Goal: Task Accomplishment & Management: Manage account settings

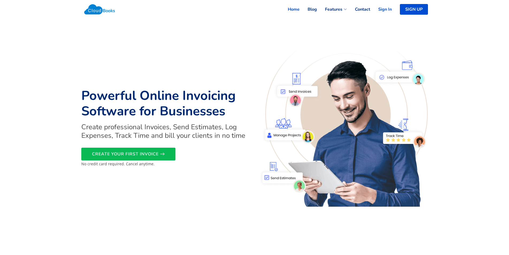
click at [382, 10] on link "Sign In" at bounding box center [381, 9] width 22 height 12
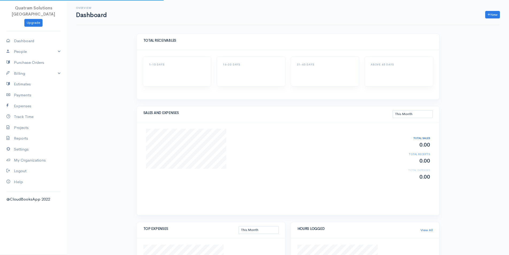
select select "thismonth"
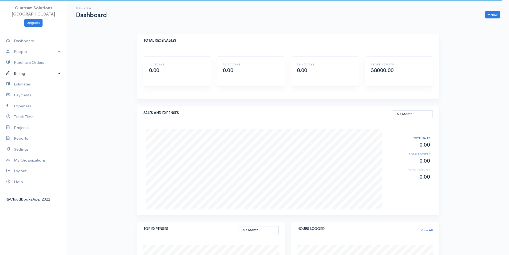
click at [39, 68] on link "Billing" at bounding box center [33, 73] width 67 height 11
click at [26, 80] on link "Invoice" at bounding box center [33, 84] width 67 height 10
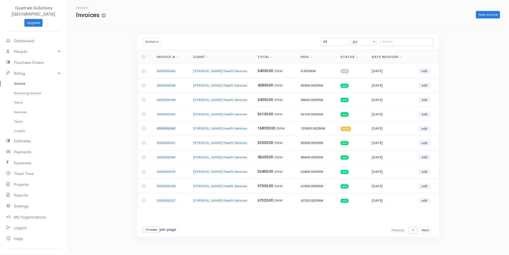
click at [171, 129] on link "0000000342" at bounding box center [166, 128] width 19 height 5
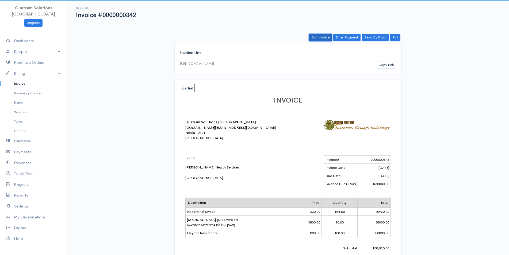
click at [318, 35] on link "Edit Invoice" at bounding box center [320, 38] width 23 height 8
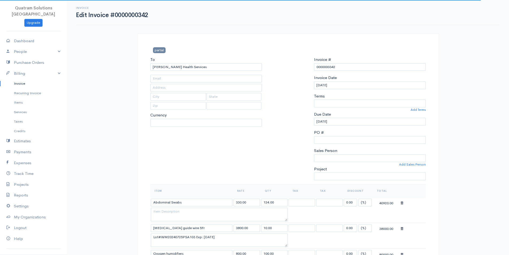
select select
select select "0"
select select "[GEOGRAPHIC_DATA]"
select select "ZMW"
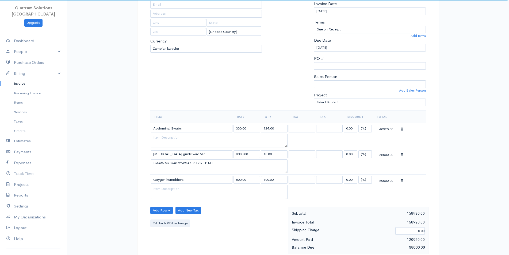
scroll to position [82, 0]
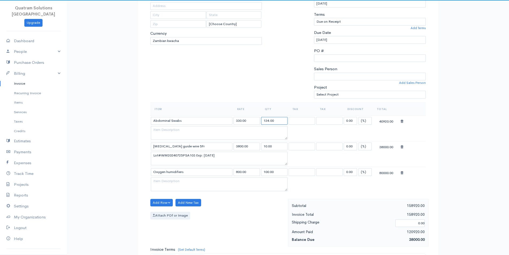
drag, startPoint x: 269, startPoint y: 121, endPoint x: 249, endPoint y: 118, distance: 20.8
click at [261, 118] on input "124.00" at bounding box center [274, 121] width 26 height 8
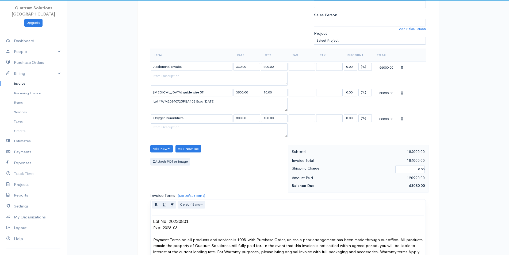
scroll to position [136, 0]
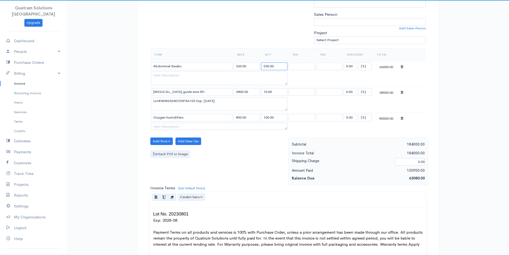
drag, startPoint x: 285, startPoint y: 136, endPoint x: 287, endPoint y: 113, distance: 23.0
click at [287, 123] on textarea at bounding box center [219, 126] width 137 height 7
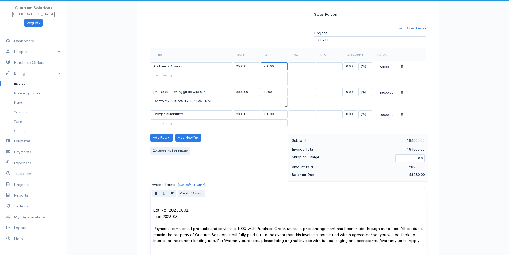
drag, startPoint x: 287, startPoint y: 109, endPoint x: 284, endPoint y: 91, distance: 18.4
click at [284, 97] on textarea "Lot#WM20240725PSA103 Exp: [DATE]" at bounding box center [219, 102] width 137 height 10
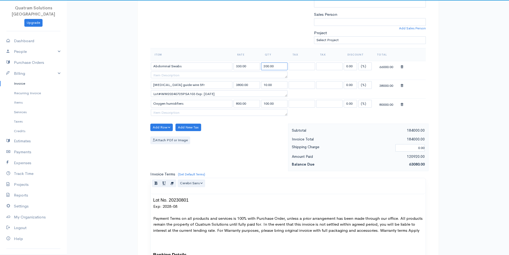
drag, startPoint x: 285, startPoint y: 83, endPoint x: 275, endPoint y: 68, distance: 17.3
click at [275, 72] on textarea at bounding box center [219, 75] width 137 height 7
type input "124.00"
click at [429, 92] on div "partial To [PERSON_NAME] Health Services [Choose Country] [GEOGRAPHIC_DATA] [GE…" at bounding box center [287, 202] width 301 height 611
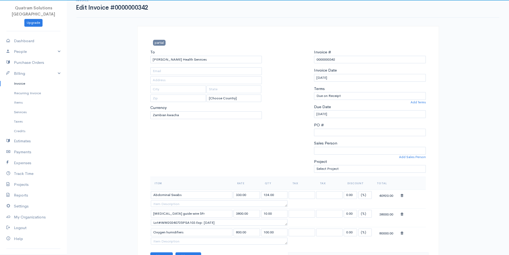
scroll to position [0, 0]
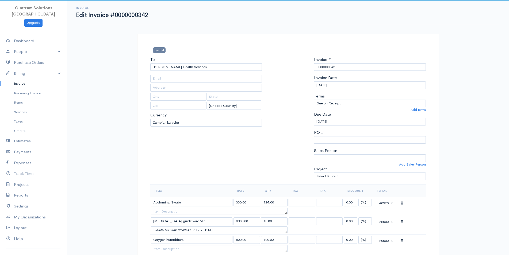
click at [29, 79] on link "Invoice" at bounding box center [33, 84] width 67 height 10
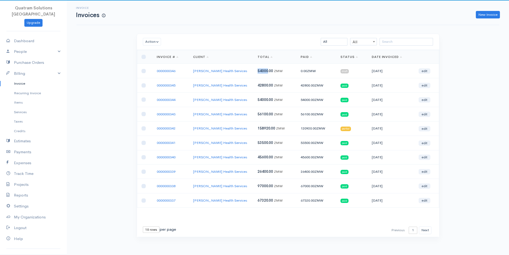
drag, startPoint x: 265, startPoint y: 71, endPoint x: 255, endPoint y: 70, distance: 10.0
click at [255, 70] on td "54000.00 ZMW" at bounding box center [274, 71] width 43 height 14
click at [258, 71] on span "54000.00" at bounding box center [264, 71] width 15 height 5
click at [174, 128] on link "0000000342" at bounding box center [166, 128] width 19 height 5
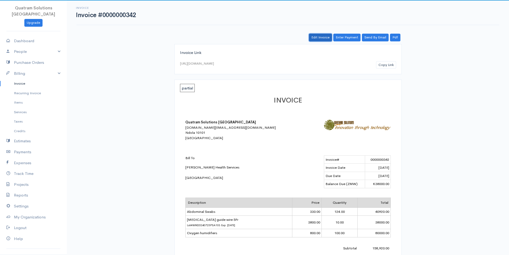
click at [320, 38] on link "Edit Invoice" at bounding box center [320, 38] width 23 height 8
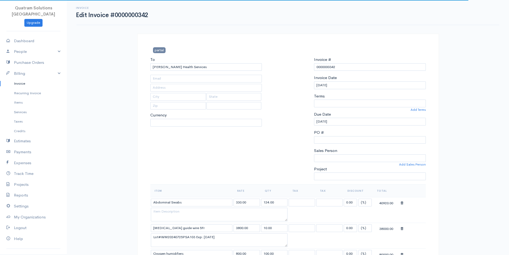
select select
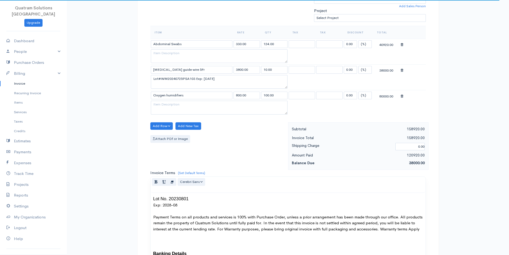
scroll to position [191, 0]
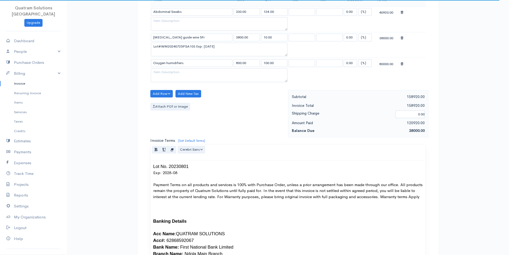
select select "[GEOGRAPHIC_DATA]"
select select "ZMW"
select select "0"
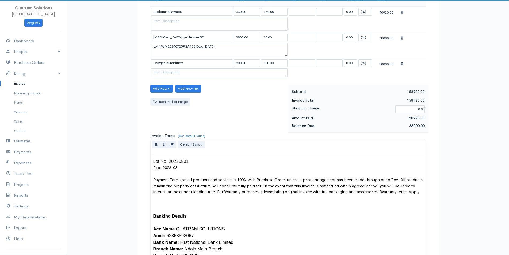
drag, startPoint x: 284, startPoint y: 81, endPoint x: 282, endPoint y: 63, distance: 17.8
click at [282, 68] on textarea at bounding box center [219, 72] width 137 height 9
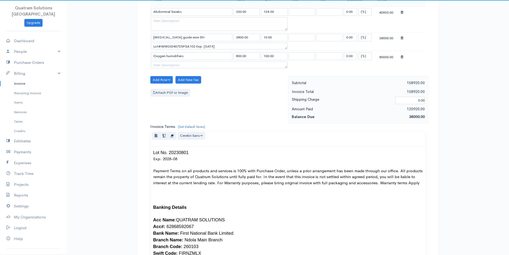
drag, startPoint x: 284, startPoint y: 53, endPoint x: 283, endPoint y: 29, distance: 23.5
click at [283, 43] on textarea "Lot#WM20240725PSA103 Exp: [DATE]" at bounding box center [219, 46] width 137 height 7
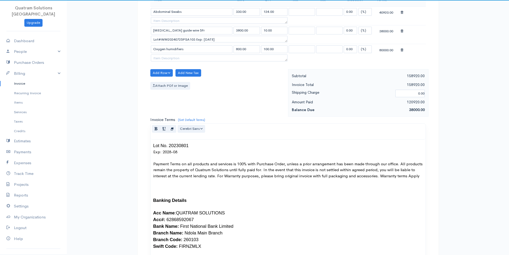
drag, startPoint x: 285, startPoint y: 29, endPoint x: 275, endPoint y: 9, distance: 21.9
click at [274, 17] on textarea at bounding box center [219, 20] width 137 height 7
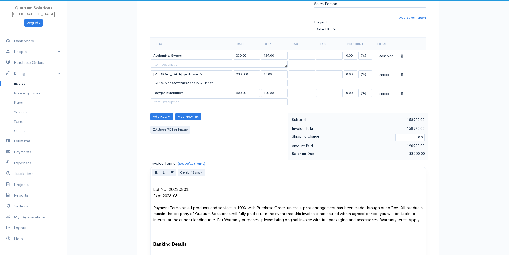
scroll to position [136, 0]
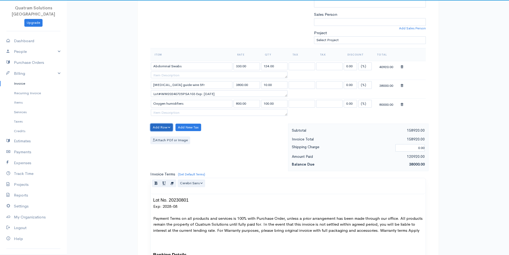
click at [161, 128] on button "Add Row" at bounding box center [161, 128] width 23 height 8
click at [175, 137] on link "Add Item Row" at bounding box center [171, 138] width 42 height 9
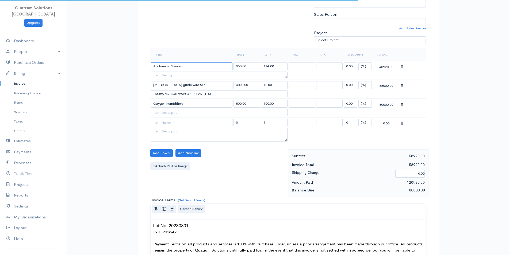
drag, startPoint x: 184, startPoint y: 67, endPoint x: 138, endPoint y: 60, distance: 46.3
click at [151, 63] on input "Abdominal Swabs" at bounding box center [191, 67] width 81 height 8
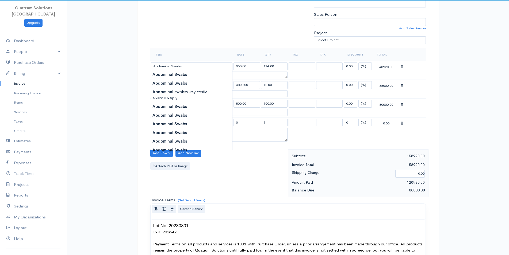
drag, startPoint x: 257, startPoint y: 160, endPoint x: 236, endPoint y: 149, distance: 23.4
click at [257, 159] on div "Add Row Add Item Row Add Time Row Add New Tax Attach PDf or Image" at bounding box center [218, 173] width 140 height 48
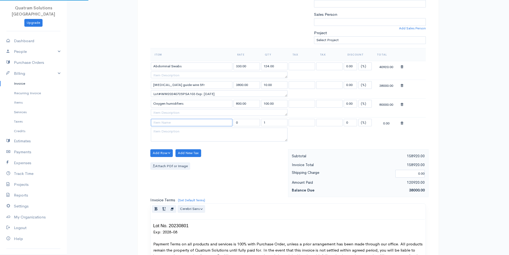
click at [206, 123] on input at bounding box center [191, 123] width 81 height 8
paste input "Abdominal Swabs"
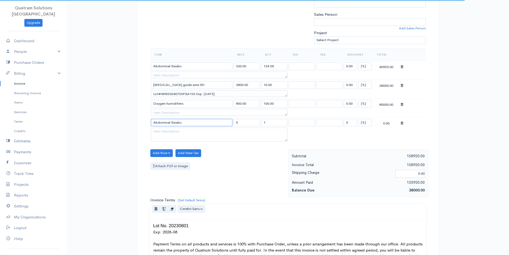
type input "Abdominal Swabs"
drag, startPoint x: 245, startPoint y: 124, endPoint x: 232, endPoint y: 117, distance: 14.5
click at [233, 119] on input "0" at bounding box center [246, 123] width 26 height 8
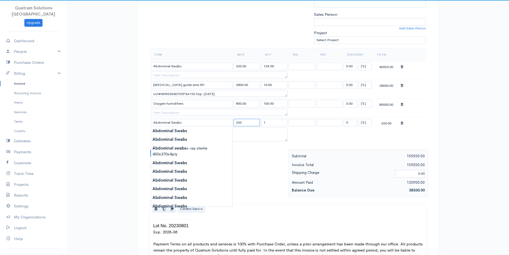
type input "330"
click at [277, 124] on input "1" at bounding box center [274, 123] width 26 height 8
type input "76"
click at [364, 141] on table "Item Rate Qty Tax Tax Discount Total Abdominal Swabs 330.00 124.00 Inclusive In…" at bounding box center [287, 95] width 275 height 95
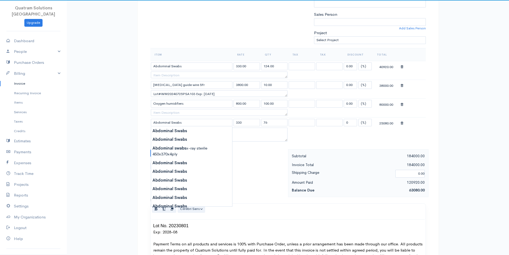
click at [346, 135] on table "Item Rate Qty Tax Tax Discount Total Abdominal Swabs 330.00 124.00 Inclusive In…" at bounding box center [287, 95] width 275 height 95
click at [184, 132] on body "Quatram Solutions [GEOGRAPHIC_DATA] Upgrade Dashboard People Clients Vendors St…" at bounding box center [254, 204] width 509 height 681
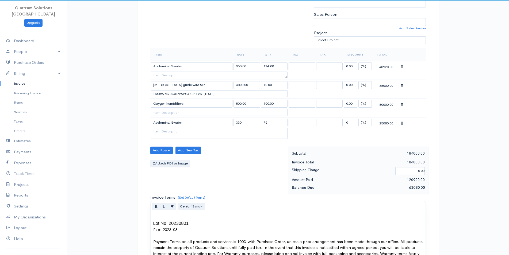
drag, startPoint x: 287, startPoint y: 141, endPoint x: 281, endPoint y: 115, distance: 26.3
click at [281, 128] on textarea at bounding box center [219, 133] width 137 height 11
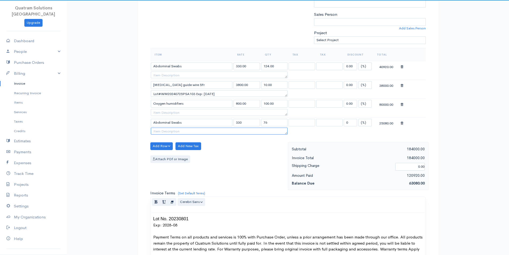
click at [173, 133] on textarea at bounding box center [219, 131] width 137 height 7
click at [179, 131] on textarea "Lot#" at bounding box center [219, 131] width 137 height 7
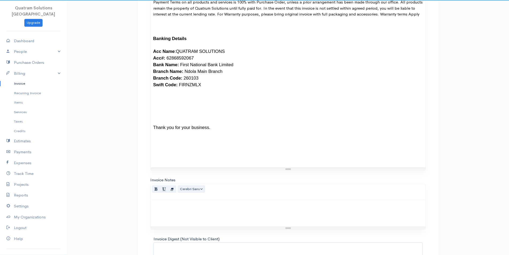
scroll to position [420, 0]
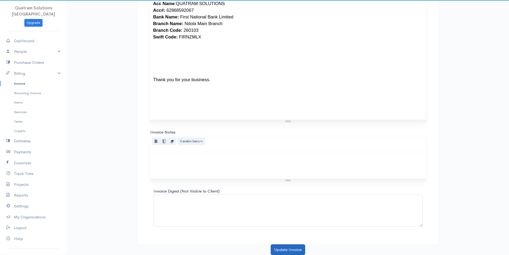
type textarea "Lot#20230801 Exp:2028-08"
click at [279, 252] on button "Update Invoice" at bounding box center [287, 249] width 34 height 11
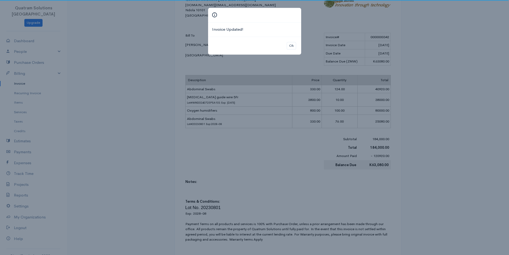
scroll to position [136, 0]
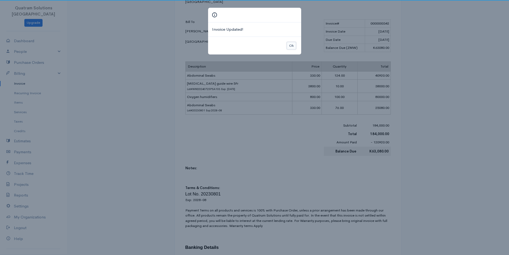
click at [291, 48] on button "Ok" at bounding box center [290, 46] width 9 height 8
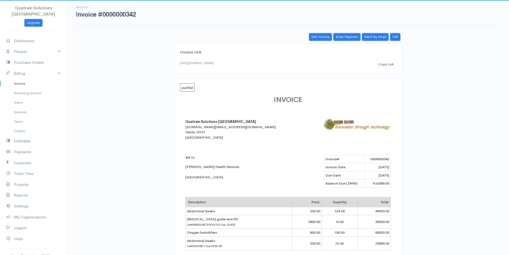
scroll to position [0, 0]
click at [392, 38] on link "Pdf" at bounding box center [395, 38] width 10 height 8
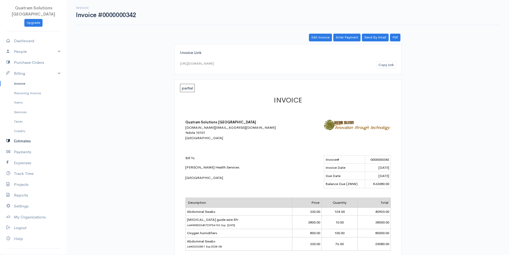
click at [26, 136] on link "Estimates" at bounding box center [33, 141] width 67 height 11
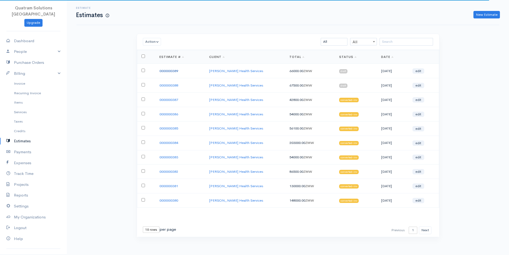
click at [170, 72] on link "0000000389" at bounding box center [168, 71] width 19 height 5
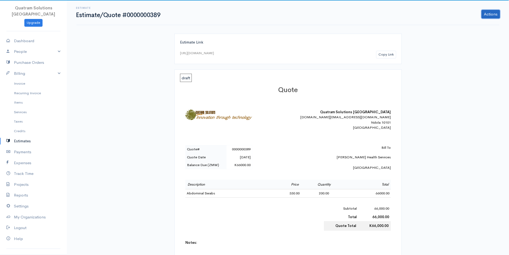
click at [485, 17] on link "Actions" at bounding box center [490, 14] width 18 height 9
click at [467, 42] on link "Convert To Invoice" at bounding box center [476, 43] width 47 height 9
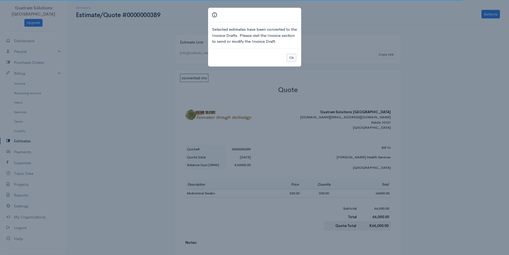
click at [290, 58] on button "Ok" at bounding box center [290, 58] width 9 height 8
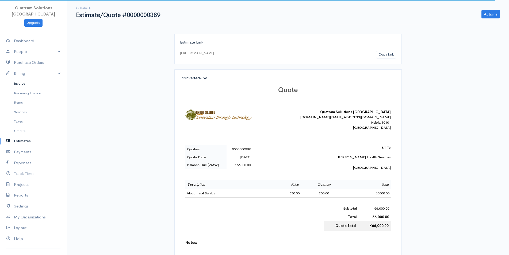
click at [22, 80] on link "Invoice" at bounding box center [33, 84] width 67 height 10
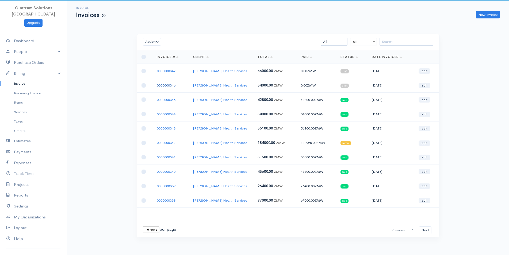
click at [160, 85] on link "0000000346" at bounding box center [166, 85] width 19 height 5
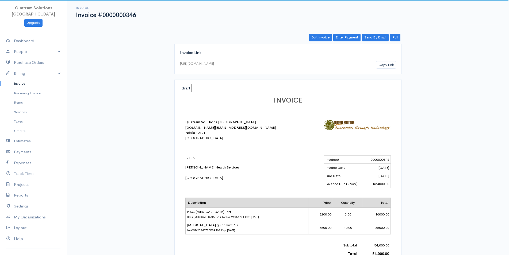
click at [19, 79] on link "Invoice" at bounding box center [33, 84] width 67 height 10
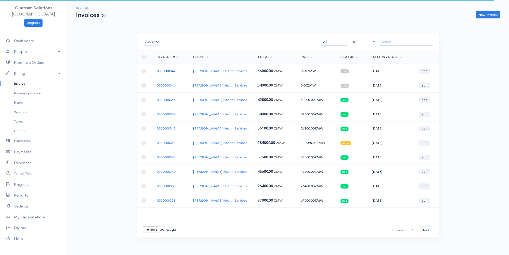
click at [167, 69] on link "0000000347" at bounding box center [166, 71] width 19 height 5
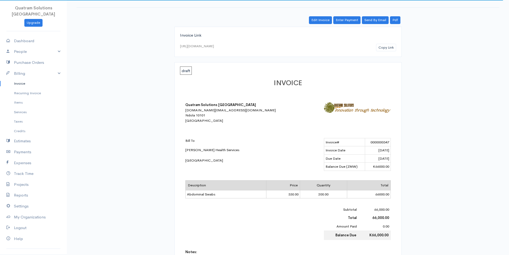
scroll to position [27, 0]
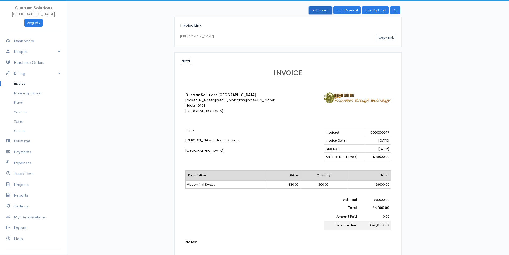
click at [321, 8] on link "Edit Invoice" at bounding box center [320, 10] width 23 height 8
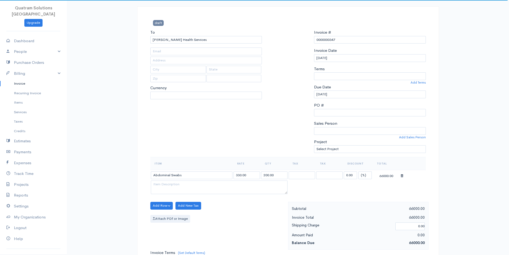
select select "[GEOGRAPHIC_DATA]"
select select "ZMW"
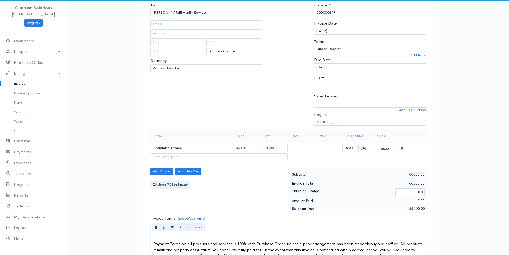
drag, startPoint x: 285, startPoint y: 164, endPoint x: 283, endPoint y: 151, distance: 13.0
click at [283, 153] on textarea at bounding box center [219, 156] width 137 height 7
click at [153, 158] on textarea at bounding box center [219, 156] width 137 height 7
paste textarea "Lot#20230801 Exp:2028-08"
type textarea "Lot#20230801 Exp:2028-08"
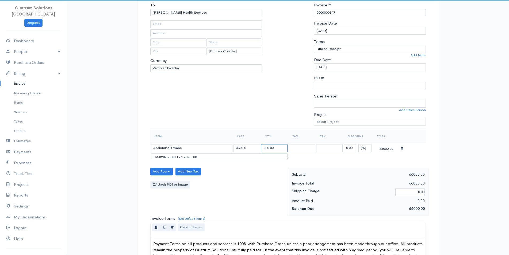
drag, startPoint x: 268, startPoint y: 147, endPoint x: 242, endPoint y: 145, distance: 26.0
click at [261, 145] on input "200.00" at bounding box center [274, 148] width 26 height 8
type input "116.00"
click at [247, 176] on div "Add Row Add Item Row Add Time Row Add New Tax Attach PDf or Image" at bounding box center [218, 192] width 140 height 48
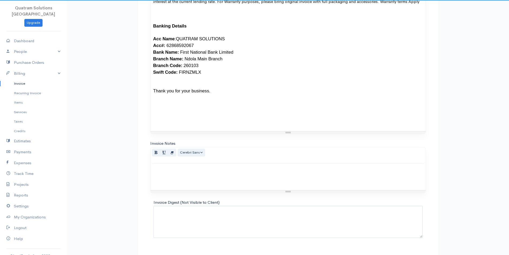
scroll to position [320, 0]
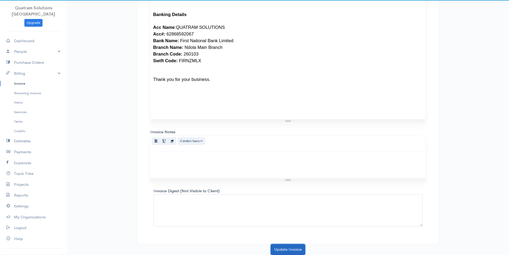
click at [285, 250] on button "Update Invoice" at bounding box center [287, 249] width 34 height 11
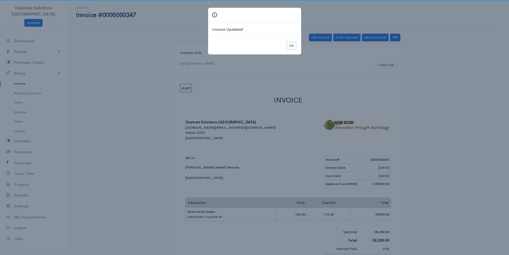
click at [294, 45] on button "Ok" at bounding box center [290, 46] width 9 height 8
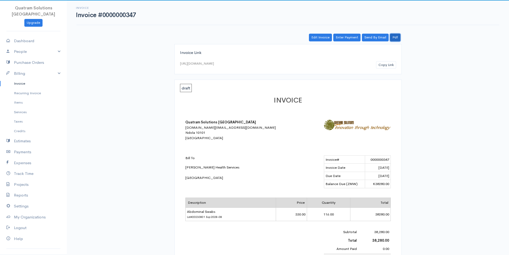
click at [393, 36] on link "Pdf" at bounding box center [395, 38] width 10 height 8
